Goal: Task Accomplishment & Management: Manage account settings

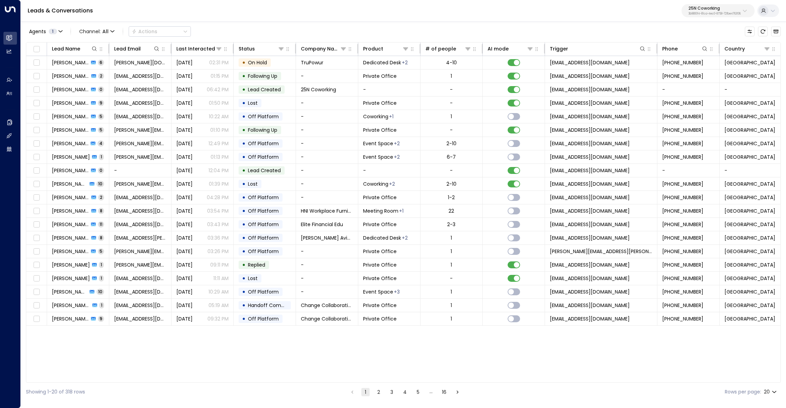
click at [708, 10] on p "25N Coworking" at bounding box center [714, 8] width 52 height 4
type input "****"
click at [702, 57] on span "ID: 99909294-0a93-4cd6-8543-3758e87f4f7f" at bounding box center [697, 59] width 97 height 6
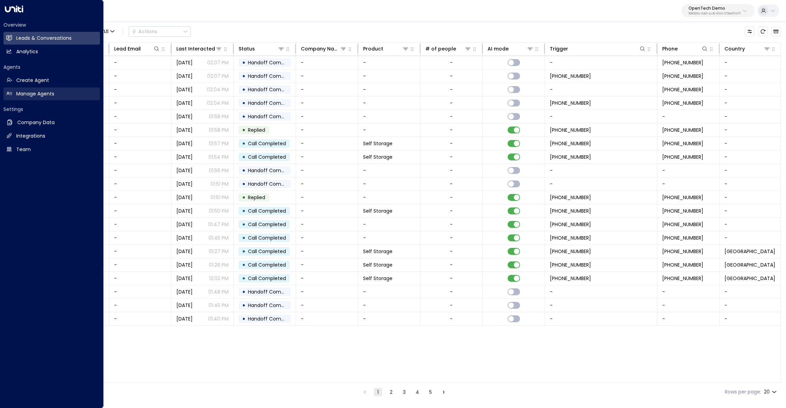
click at [40, 98] on link "Manage Agents Manage Agents" at bounding box center [51, 93] width 96 height 13
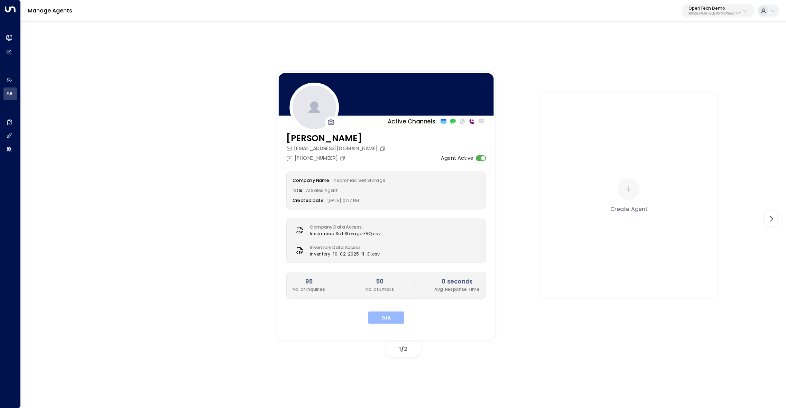
click at [390, 315] on button "Edit" at bounding box center [386, 317] width 36 height 12
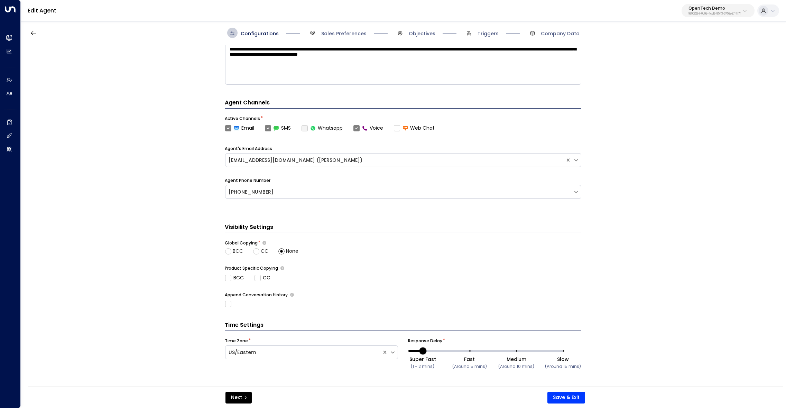
scroll to position [162, 0]
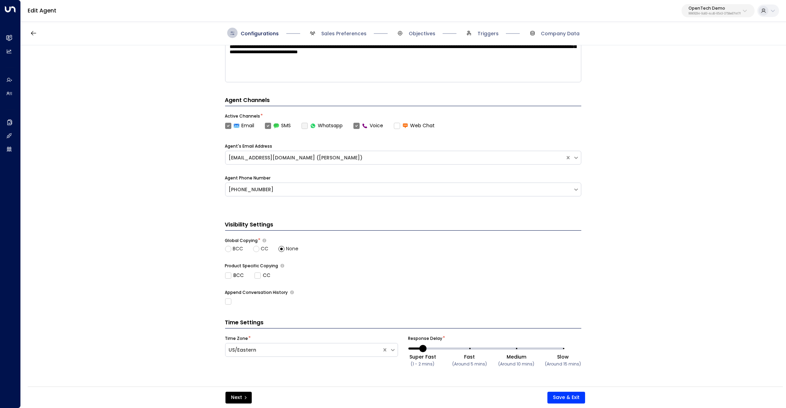
click at [343, 37] on span "Sales Preferences" at bounding box center [336, 33] width 59 height 10
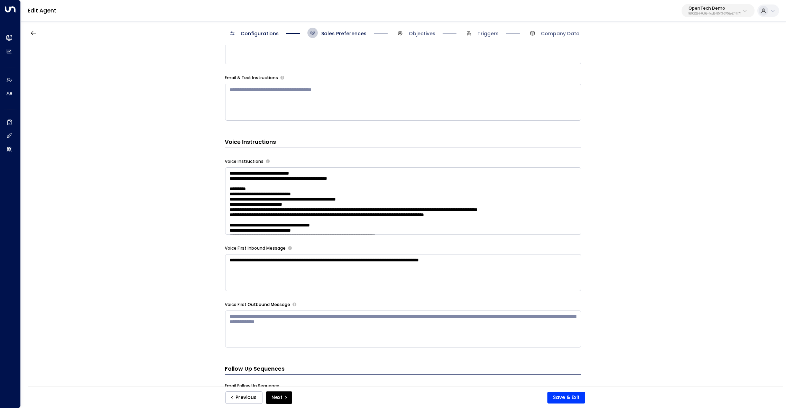
scroll to position [465, 0]
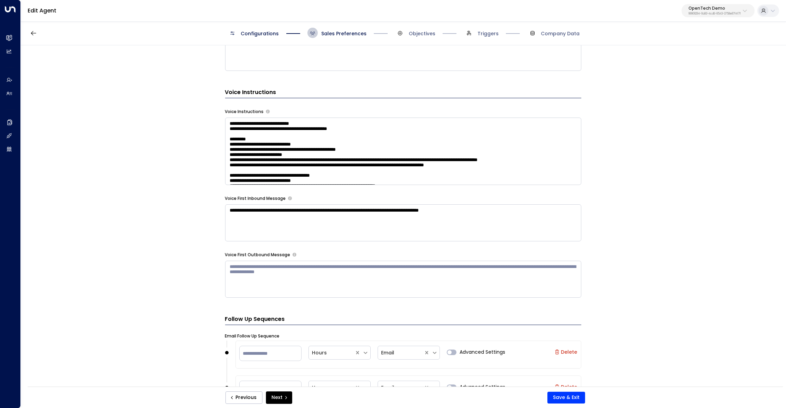
click at [437, 170] on textarea at bounding box center [403, 151] width 356 height 67
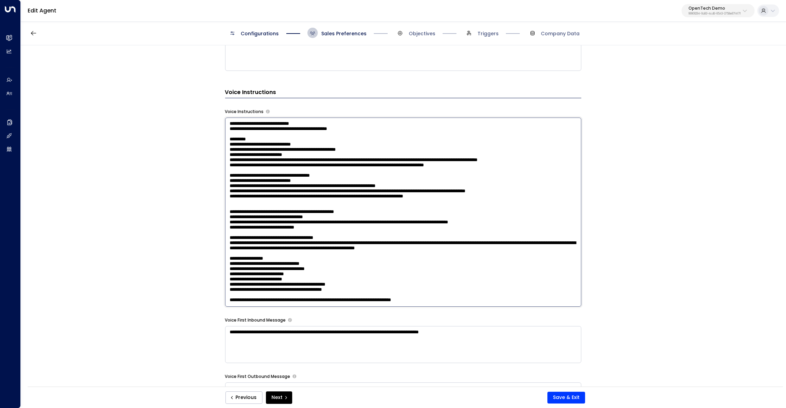
click at [340, 227] on textarea at bounding box center [403, 212] width 356 height 189
click at [465, 226] on textarea at bounding box center [403, 212] width 356 height 189
type textarea "**********"
click at [568, 397] on button "Save & Exit" at bounding box center [566, 398] width 38 height 12
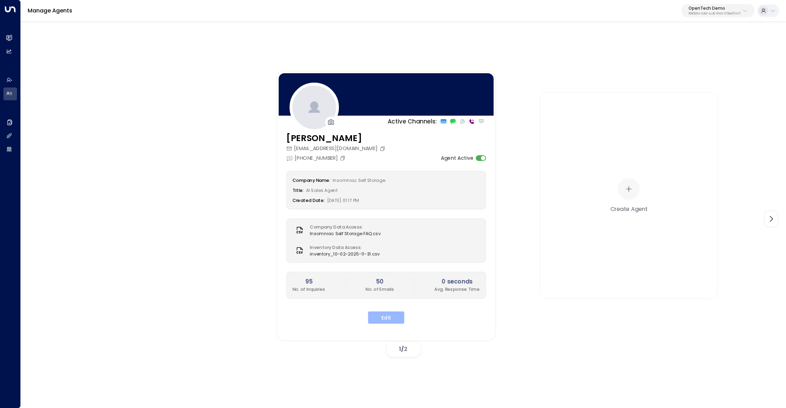
click at [390, 316] on button "Edit" at bounding box center [386, 317] width 36 height 12
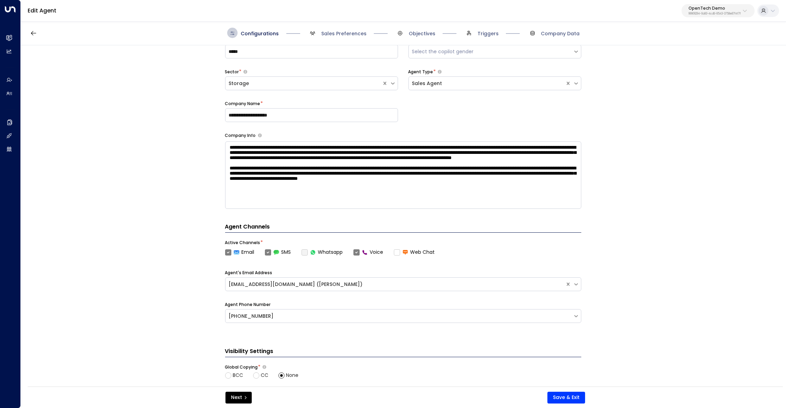
scroll to position [25, 0]
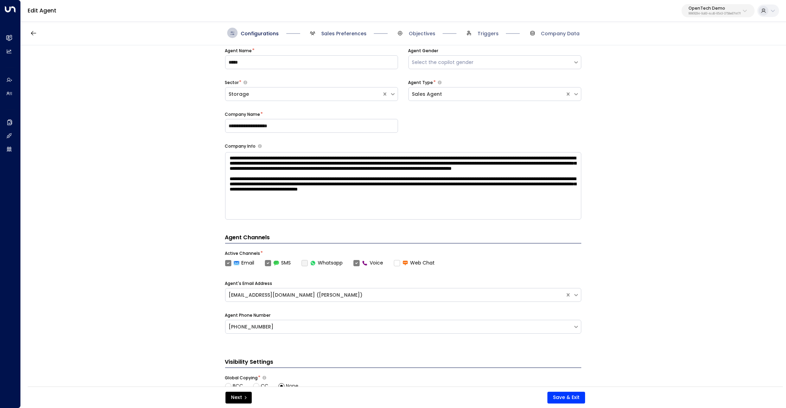
click at [349, 35] on span "Sales Preferences" at bounding box center [343, 33] width 45 height 7
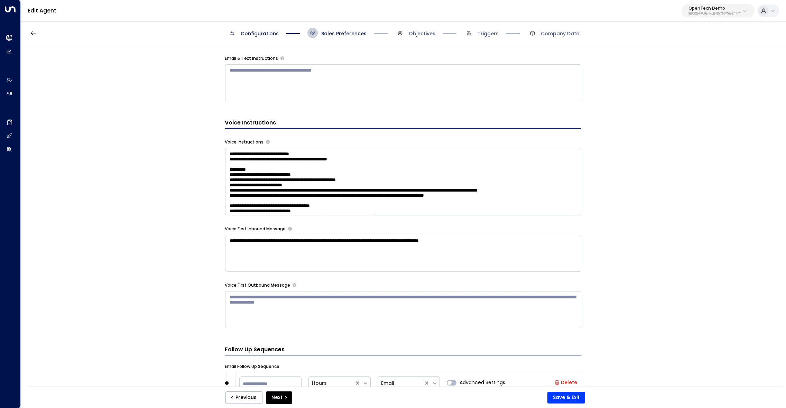
scroll to position [457, 0]
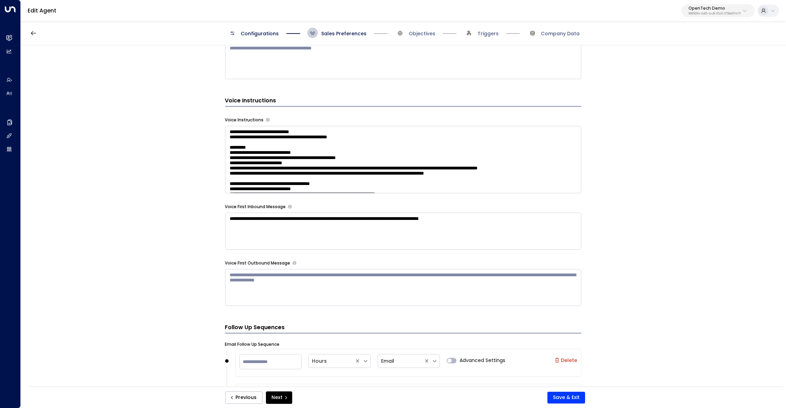
click at [435, 154] on textarea at bounding box center [403, 159] width 356 height 67
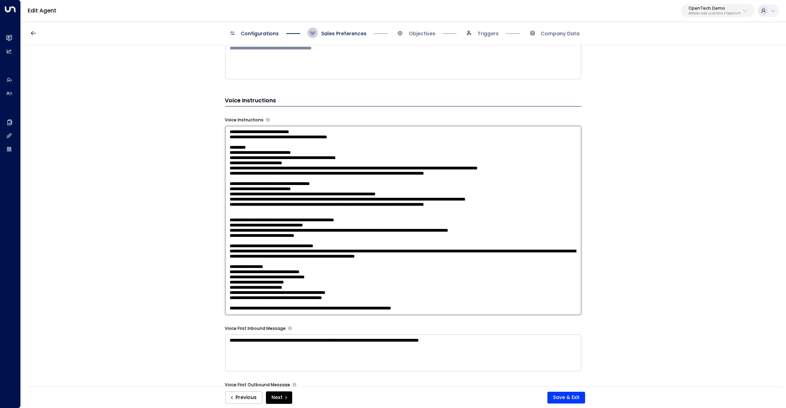
click at [325, 219] on textarea at bounding box center [403, 220] width 356 height 189
paste textarea "**********"
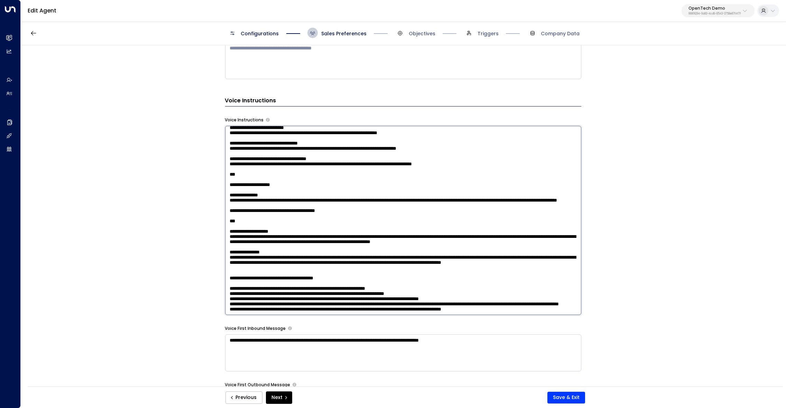
scroll to position [971, 0]
type textarea "**********"
click at [570, 395] on button "Save & Exit" at bounding box center [566, 398] width 38 height 12
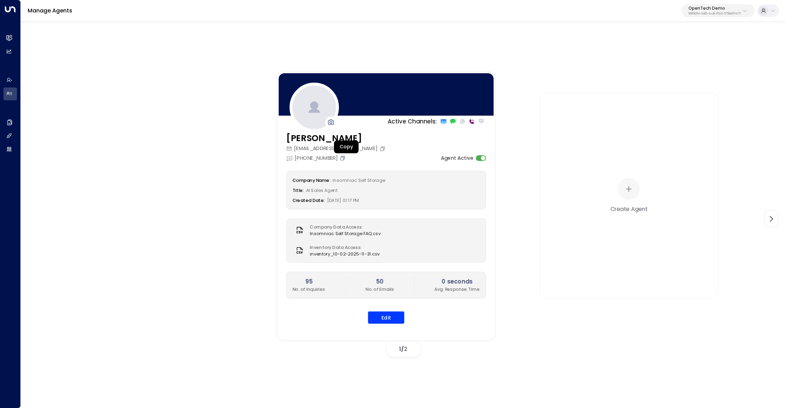
click at [345, 160] on icon "Copy" at bounding box center [342, 158] width 6 height 6
click at [384, 319] on button "Edit" at bounding box center [386, 317] width 36 height 12
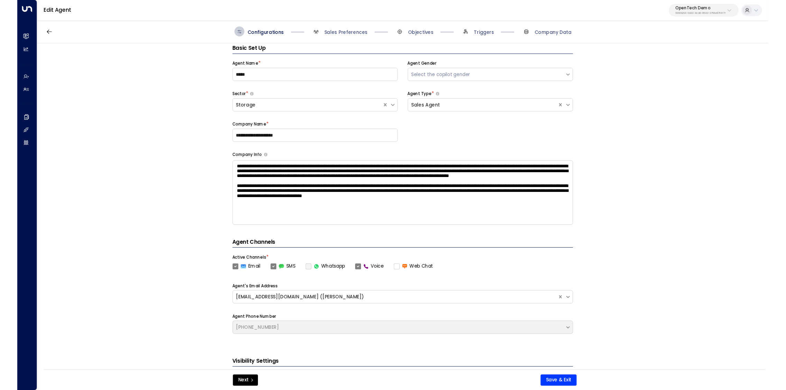
scroll to position [10, 0]
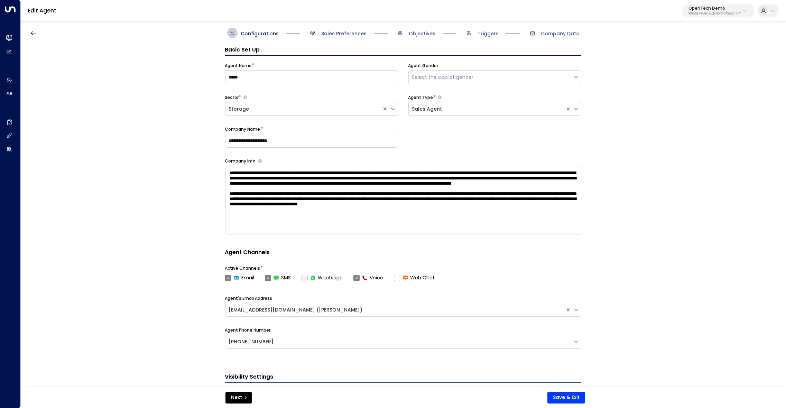
click at [336, 31] on span "Sales Preferences" at bounding box center [343, 33] width 45 height 7
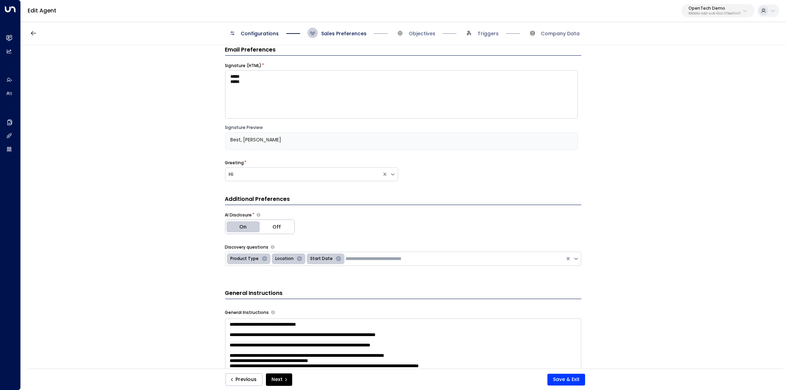
scroll to position [404, 0]
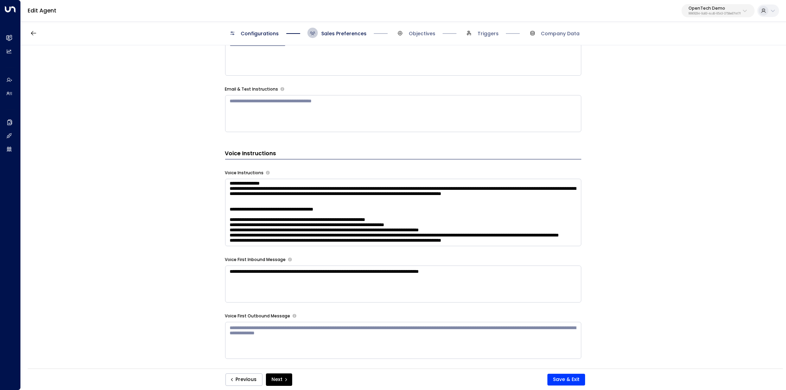
click at [443, 208] on textarea at bounding box center [403, 212] width 356 height 67
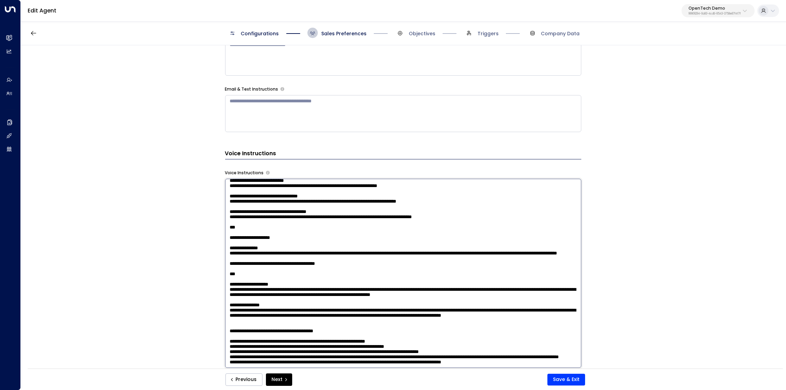
drag, startPoint x: 462, startPoint y: 208, endPoint x: 205, endPoint y: 213, distance: 256.5
click at [225, 213] on textarea at bounding box center [403, 273] width 356 height 189
paste textarea "**********"
click at [248, 209] on textarea at bounding box center [403, 273] width 356 height 189
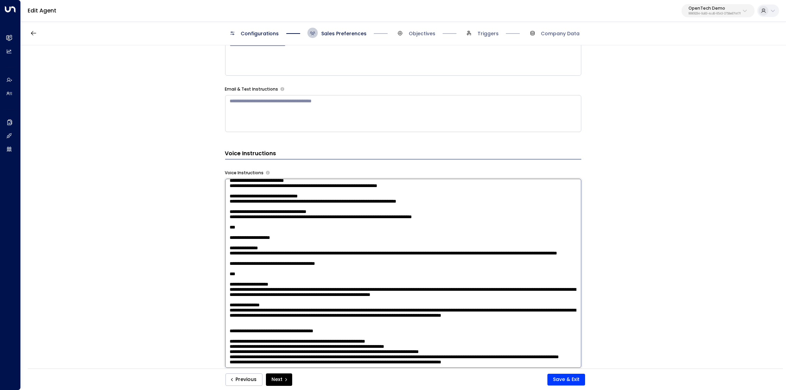
click at [530, 359] on textarea at bounding box center [403, 273] width 356 height 189
paste textarea "**********"
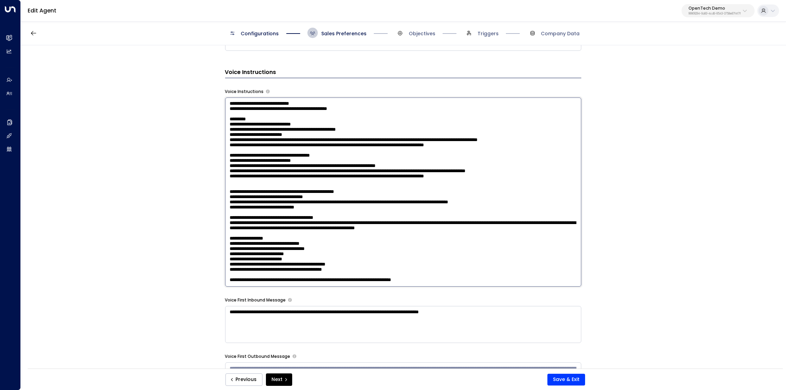
scroll to position [444, 0]
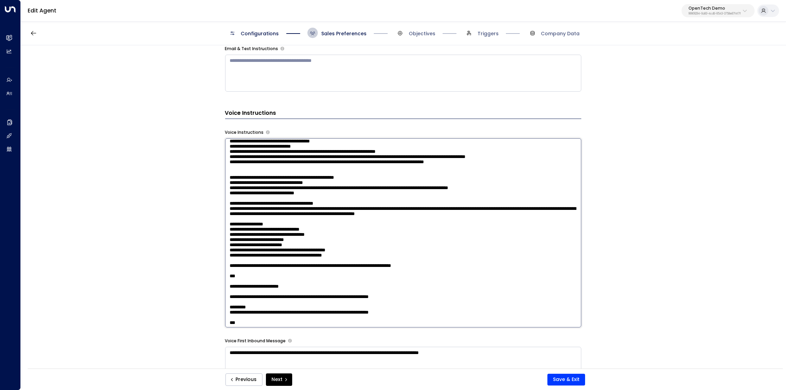
drag, startPoint x: 246, startPoint y: 215, endPoint x: 246, endPoint y: 220, distance: 4.8
click at [225, 213] on textarea at bounding box center [403, 232] width 356 height 189
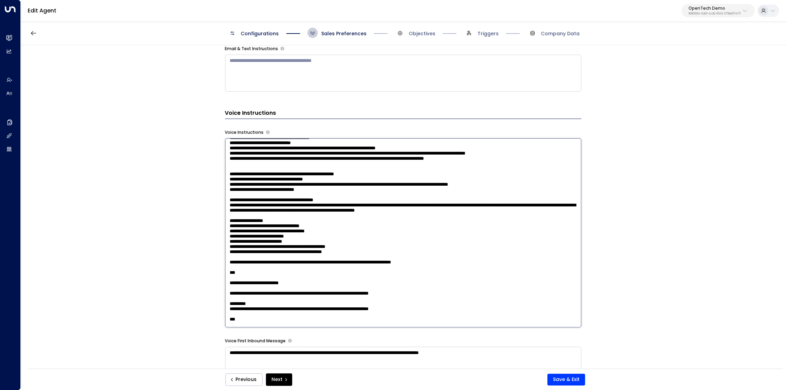
scroll to position [192, 0]
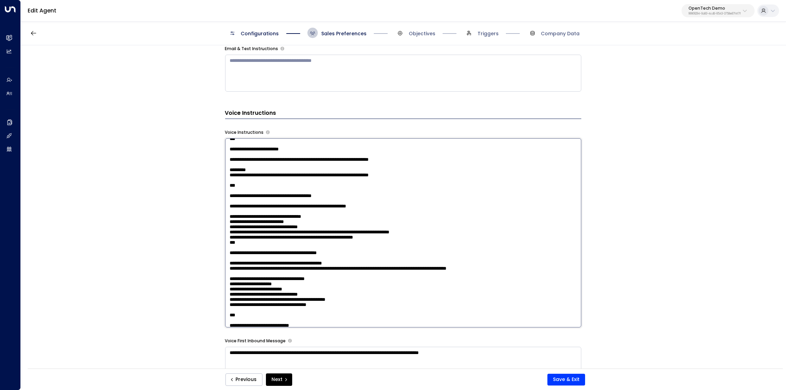
drag, startPoint x: 234, startPoint y: 234, endPoint x: 219, endPoint y: 234, distance: 15.6
click at [225, 234] on textarea at bounding box center [403, 232] width 356 height 189
paste textarea "**"
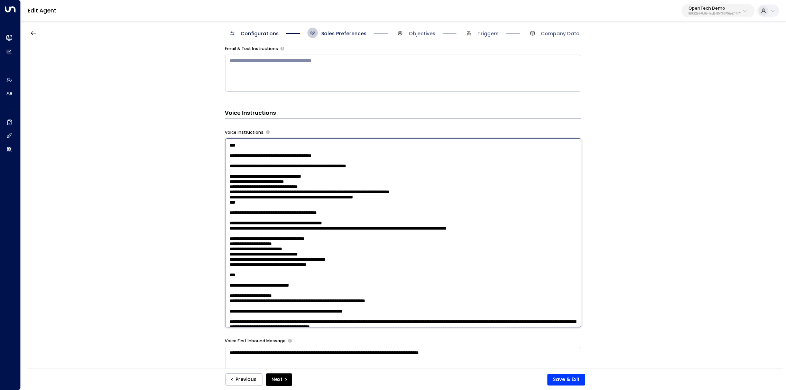
scroll to position [236, 0]
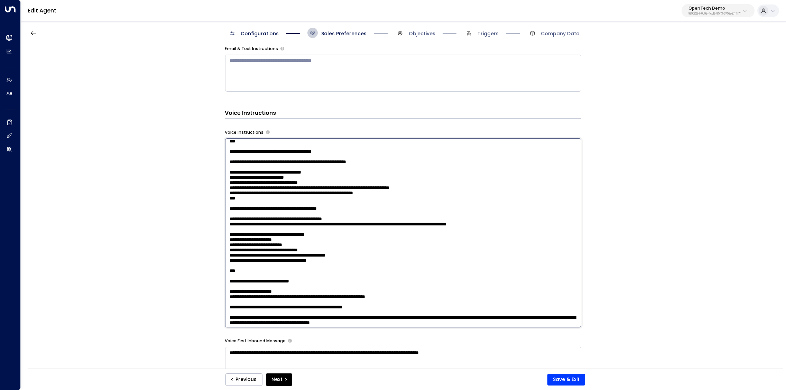
drag, startPoint x: 234, startPoint y: 257, endPoint x: 247, endPoint y: 267, distance: 16.0
click at [225, 257] on textarea at bounding box center [403, 232] width 356 height 189
paste textarea "**"
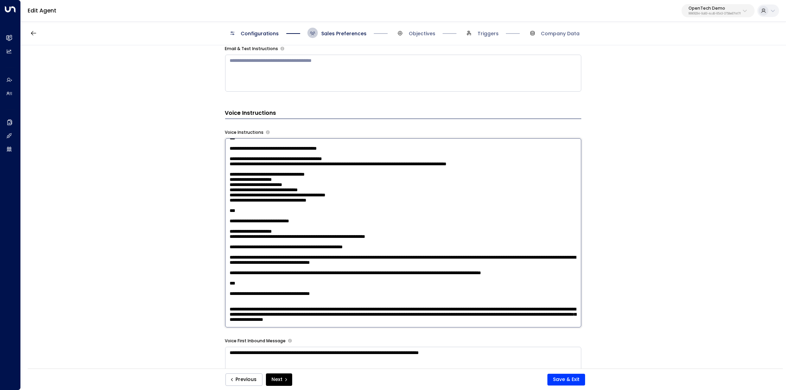
scroll to position [297, 0]
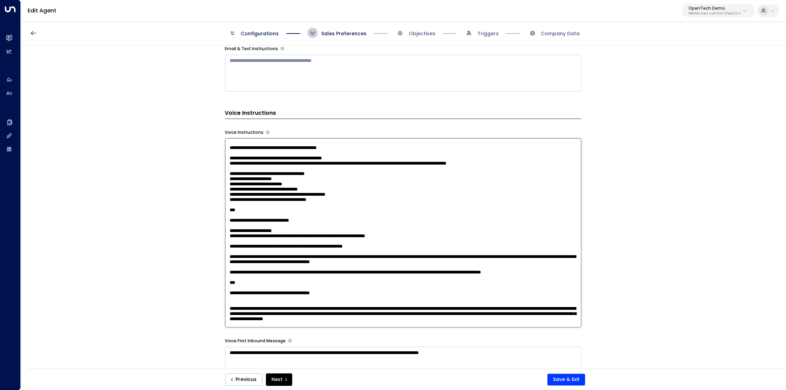
drag, startPoint x: 235, startPoint y: 280, endPoint x: 225, endPoint y: 280, distance: 10.0
click at [225, 280] on textarea at bounding box center [403, 232] width 356 height 189
paste textarea "**"
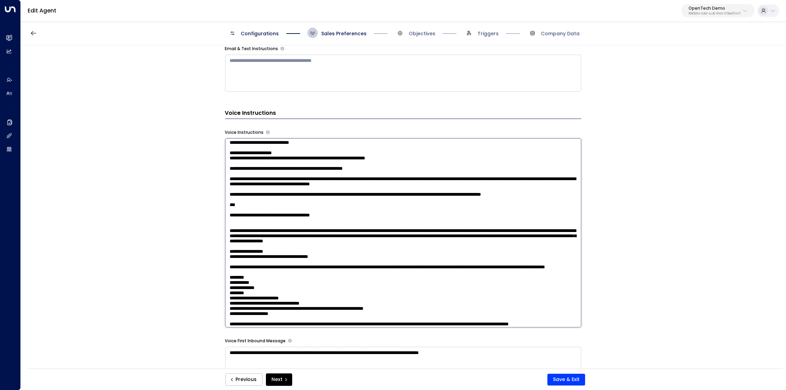
scroll to position [418, 0]
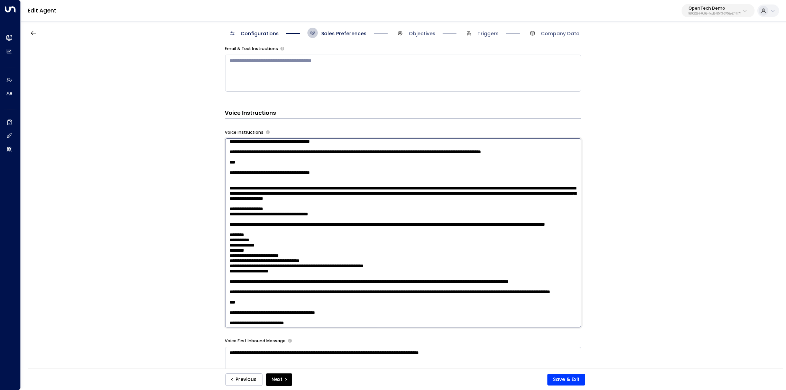
drag, startPoint x: 235, startPoint y: 265, endPoint x: 222, endPoint y: 265, distance: 13.1
click at [225, 265] on textarea at bounding box center [403, 232] width 356 height 189
paste textarea "**"
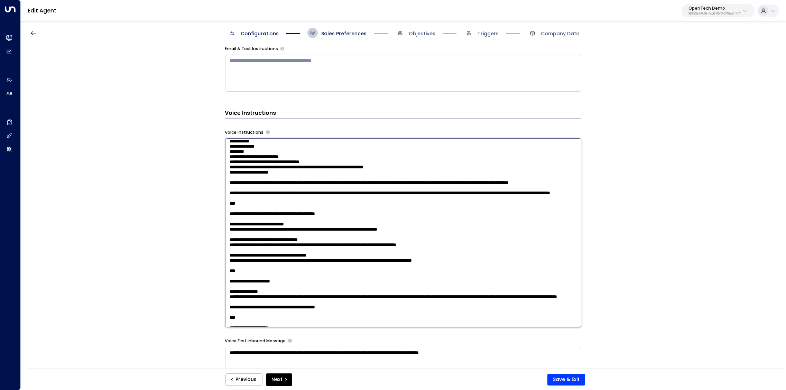
scroll to position [539, 0]
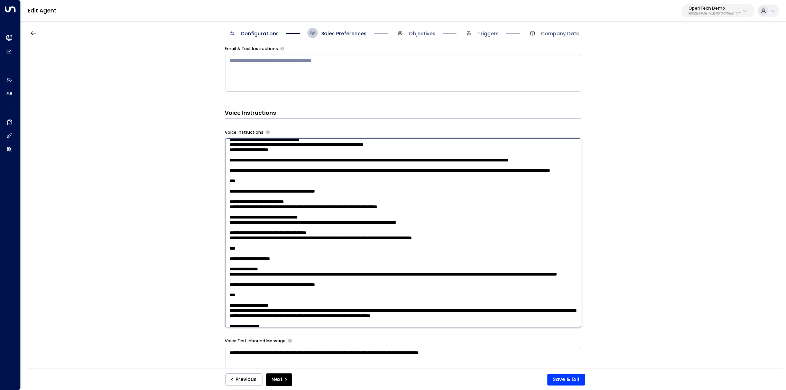
drag, startPoint x: 235, startPoint y: 247, endPoint x: 268, endPoint y: 264, distance: 36.6
click at [227, 247] on textarea at bounding box center [403, 232] width 356 height 189
paste textarea "**"
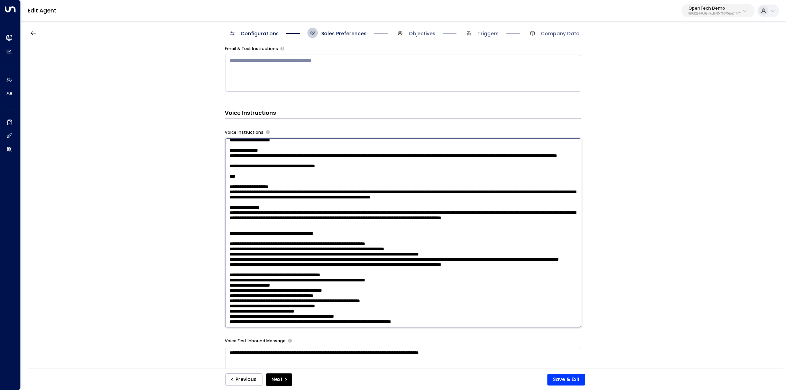
scroll to position [762, 0]
drag, startPoint x: 236, startPoint y: 250, endPoint x: 221, endPoint y: 250, distance: 15.2
click at [225, 250] on textarea at bounding box center [403, 232] width 356 height 189
paste textarea "*"
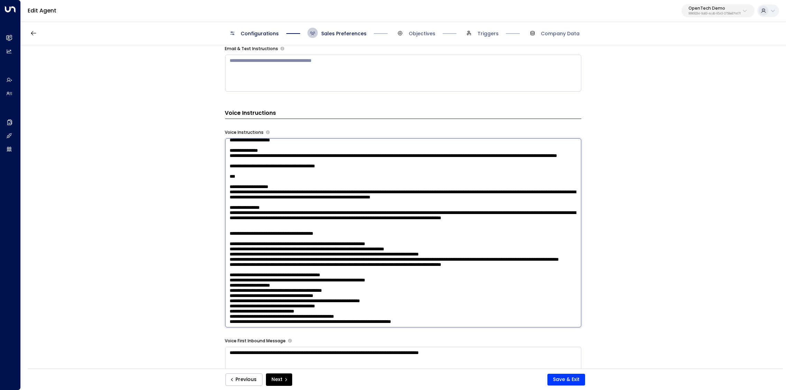
drag, startPoint x: 235, startPoint y: 249, endPoint x: 221, endPoint y: 249, distance: 13.8
click at [225, 249] on textarea at bounding box center [403, 232] width 356 height 189
paste textarea "**"
drag, startPoint x: 233, startPoint y: 268, endPoint x: 223, endPoint y: 267, distance: 10.0
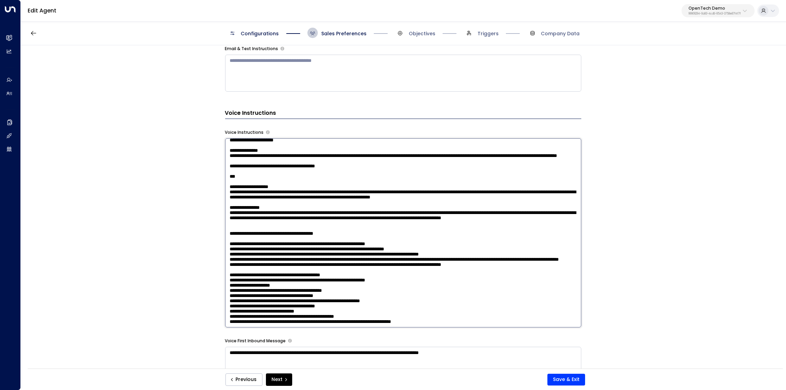
click at [225, 267] on textarea at bounding box center [403, 232] width 356 height 189
paste textarea "***"
click at [428, 299] on textarea at bounding box center [403, 232] width 356 height 189
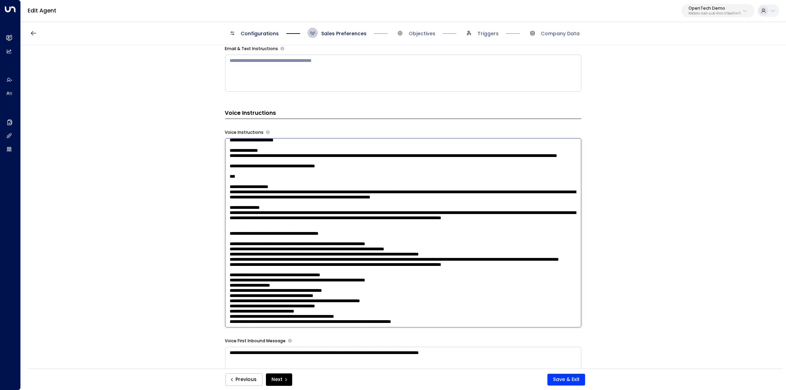
click at [428, 299] on textarea at bounding box center [403, 232] width 356 height 189
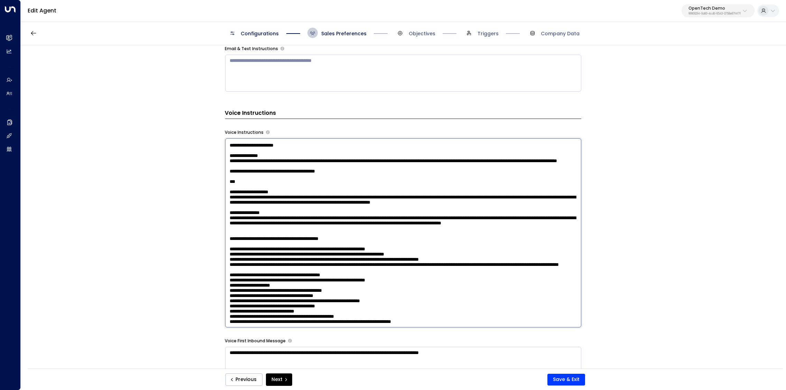
click at [243, 245] on textarea at bounding box center [403, 232] width 356 height 189
drag, startPoint x: 295, startPoint y: 251, endPoint x: 382, endPoint y: 251, distance: 87.4
click at [382, 251] on textarea at bounding box center [403, 232] width 356 height 189
type textarea "**********"
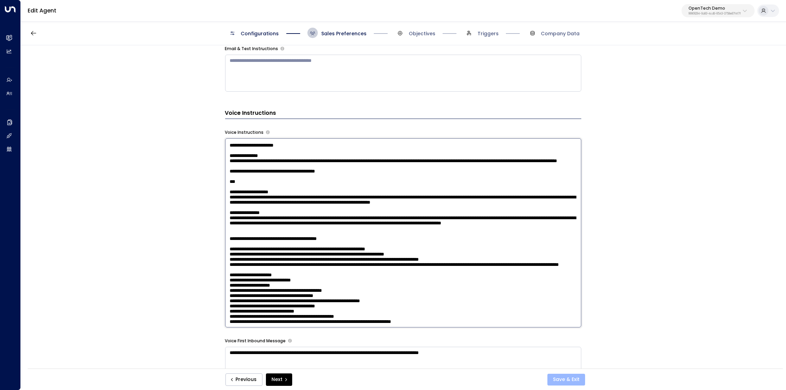
click at [572, 376] on button "Save & Exit" at bounding box center [566, 380] width 38 height 12
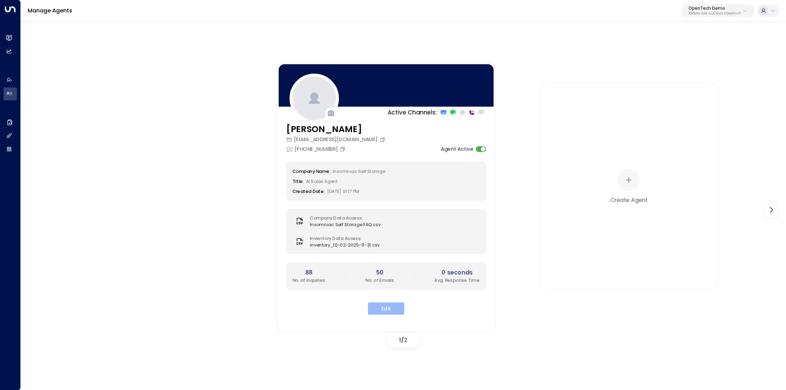
click at [395, 308] on button "Edit" at bounding box center [386, 308] width 36 height 12
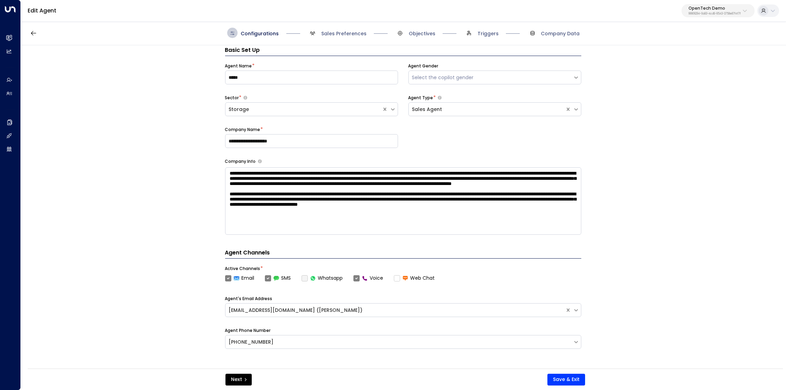
scroll to position [10, 0]
click at [344, 33] on span "Sales Preferences" at bounding box center [343, 33] width 45 height 7
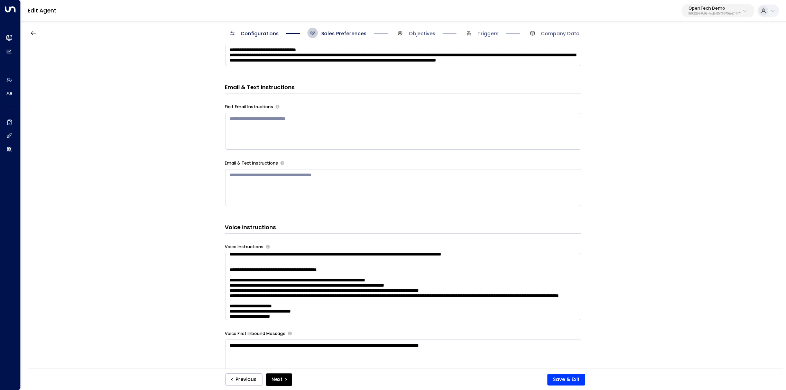
scroll to position [864, 0]
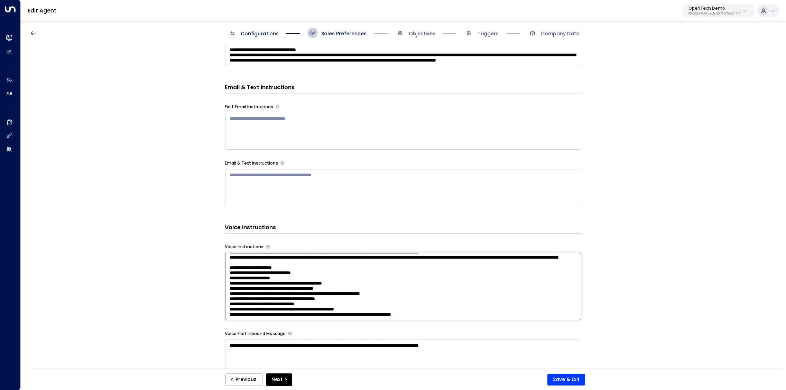
click at [405, 279] on textarea at bounding box center [403, 286] width 356 height 67
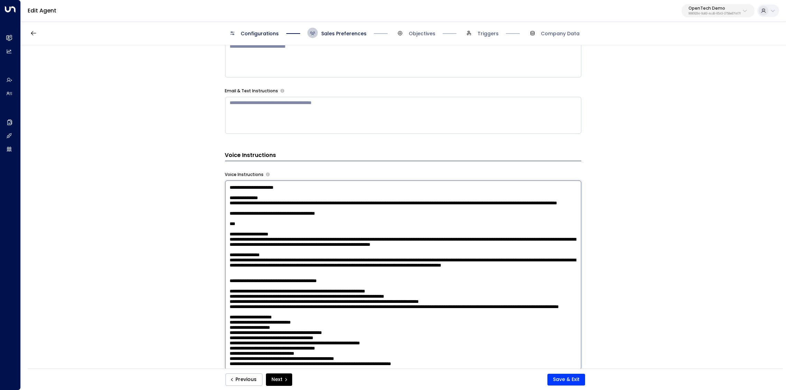
scroll to position [403, 0]
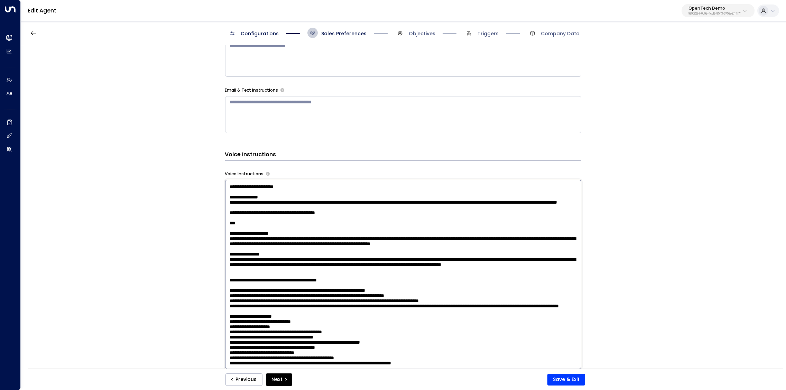
click at [263, 298] on textarea at bounding box center [403, 274] width 356 height 189
type textarea "**********"
drag, startPoint x: 458, startPoint y: 359, endPoint x: 221, endPoint y: 291, distance: 246.0
click at [225, 291] on textarea at bounding box center [403, 274] width 356 height 189
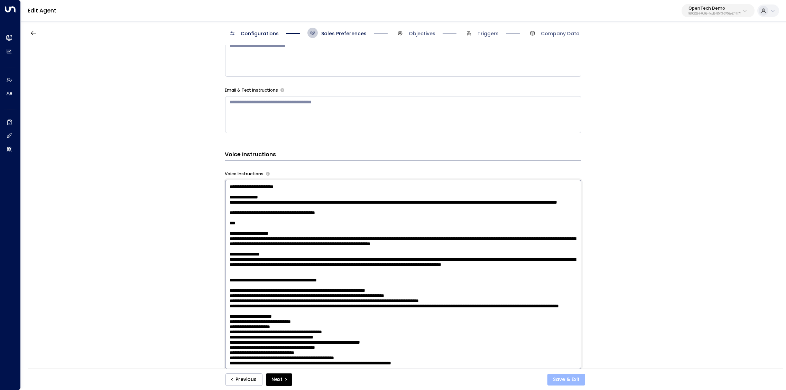
click at [569, 382] on button "Save & Exit" at bounding box center [566, 380] width 38 height 12
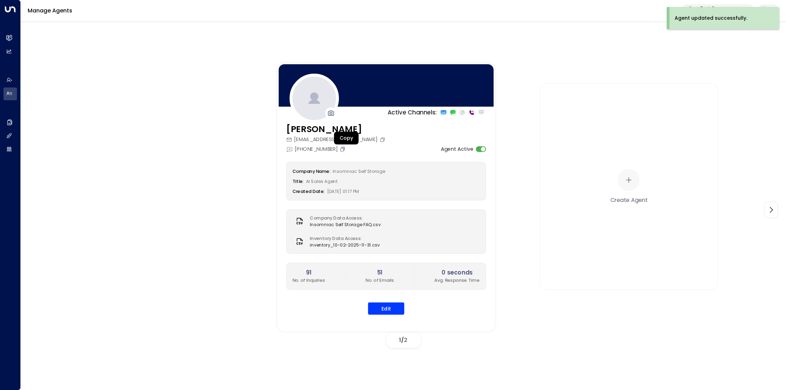
click at [345, 150] on icon "Copy" at bounding box center [342, 149] width 6 height 6
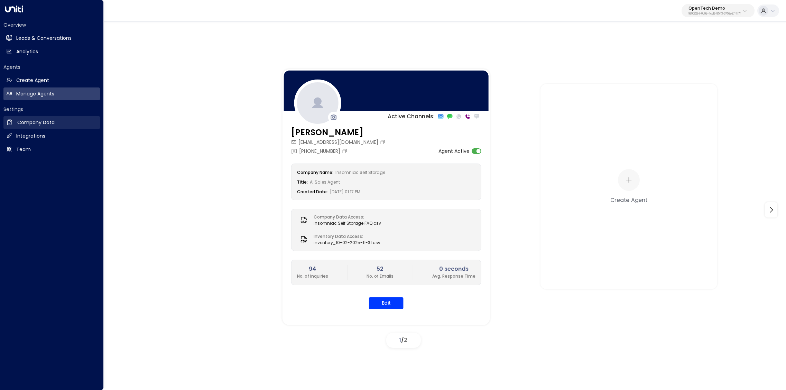
click at [31, 123] on h2 "Company Data" at bounding box center [35, 122] width 37 height 7
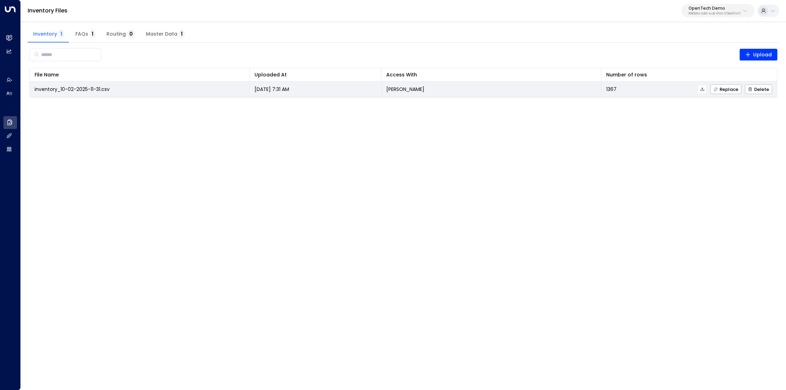
click at [702, 89] on icon at bounding box center [702, 89] width 5 height 5
